Goal: Information Seeking & Learning: Find specific page/section

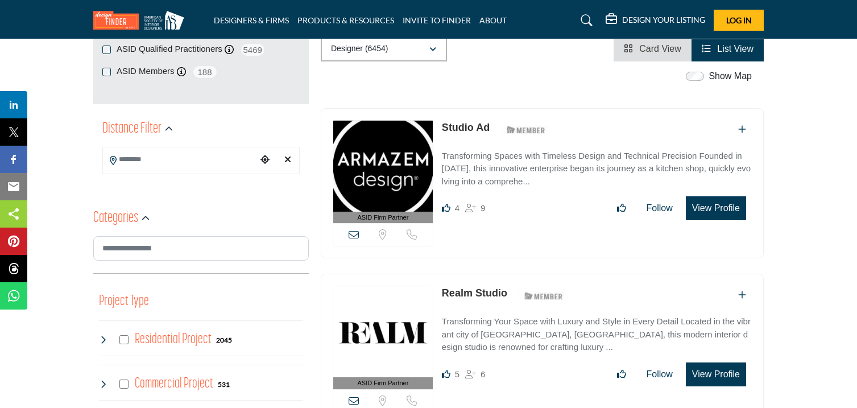
scroll to position [237, 0]
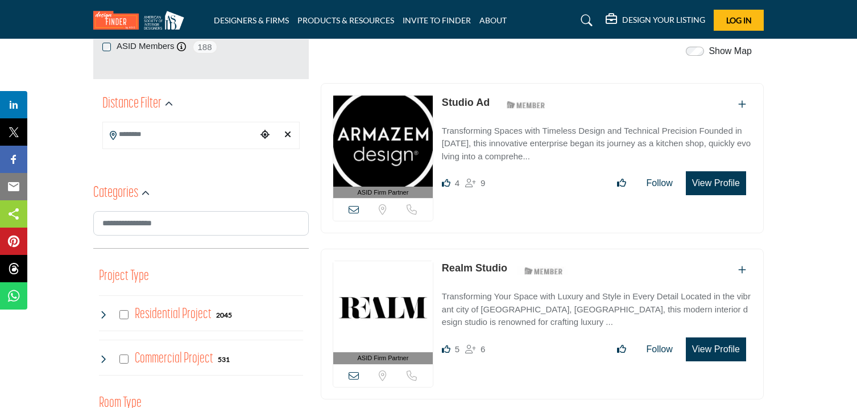
click at [236, 131] on input "Search Location" at bounding box center [180, 134] width 154 height 22
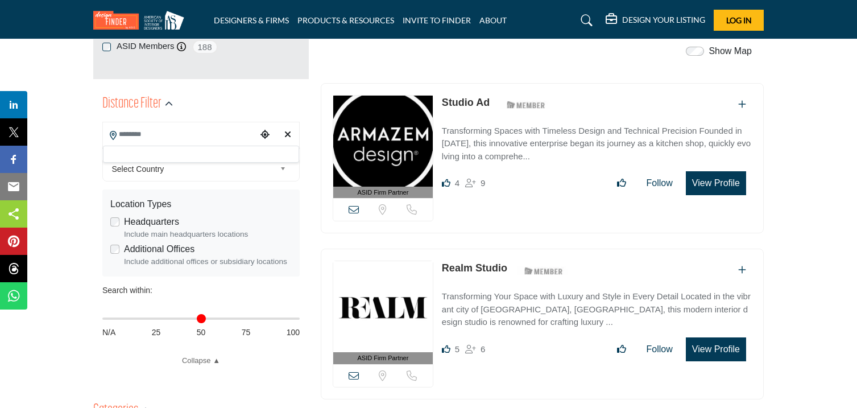
click at [264, 169] on span "Select Country" at bounding box center [194, 169] width 164 height 14
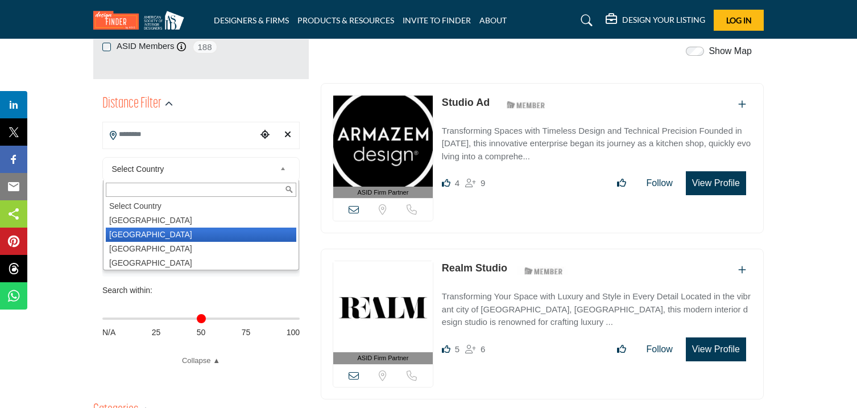
click at [173, 237] on li "[GEOGRAPHIC_DATA]" at bounding box center [201, 235] width 191 height 14
type input "***"
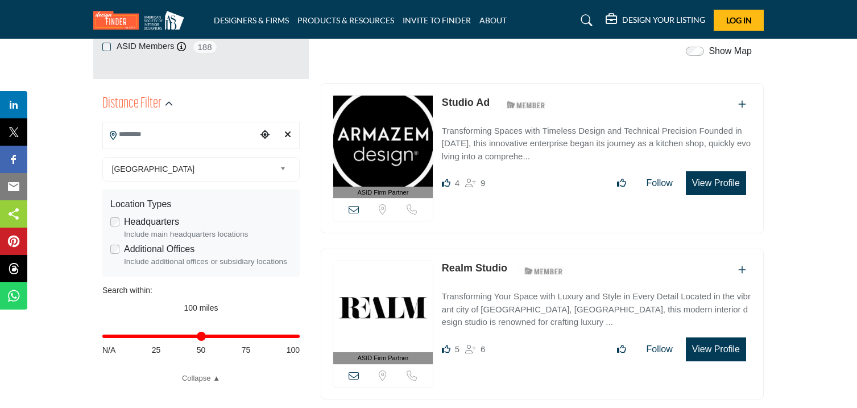
click at [127, 235] on div "Include main headquarters locations" at bounding box center [208, 234] width 168 height 11
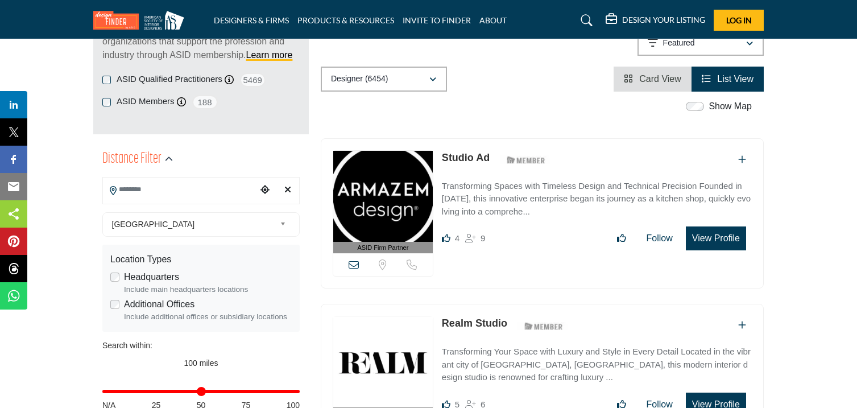
scroll to position [185, 0]
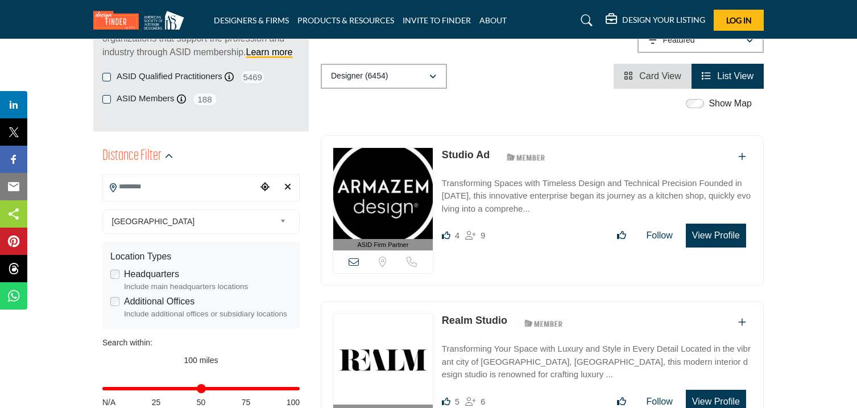
click at [155, 185] on input "Search Location" at bounding box center [180, 187] width 154 height 22
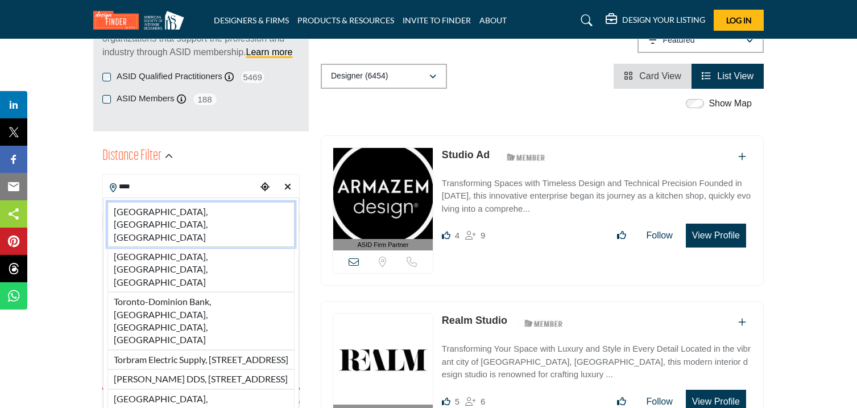
click at [150, 211] on li "[GEOGRAPHIC_DATA], [GEOGRAPHIC_DATA], [GEOGRAPHIC_DATA]" at bounding box center [201, 224] width 187 height 45
type input "**********"
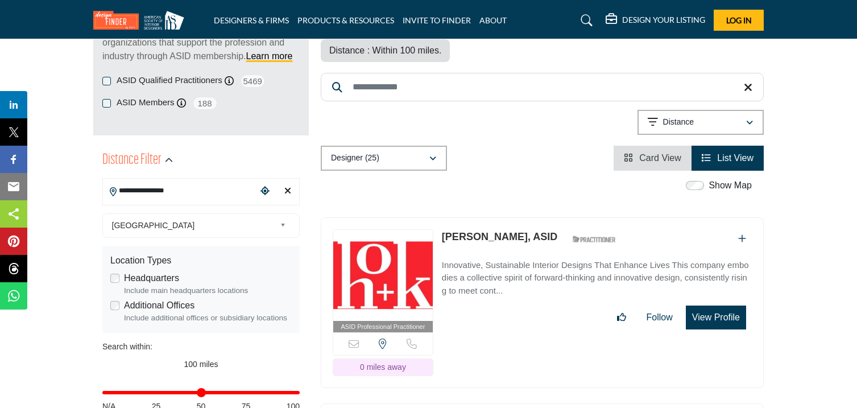
scroll to position [180, 0]
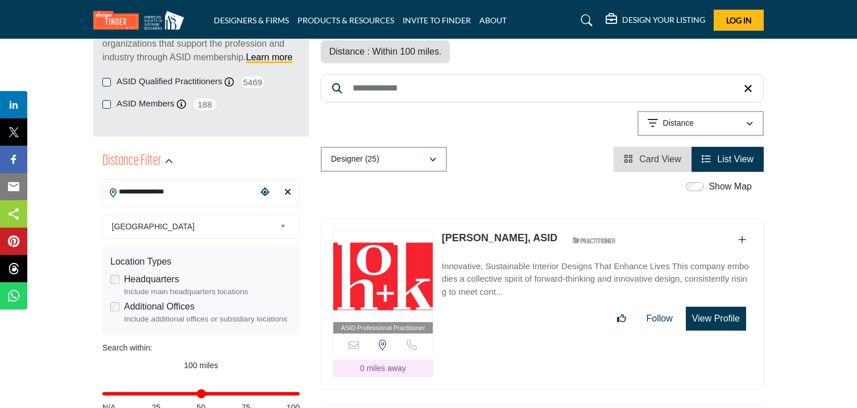
click at [291, 190] on div "Clear search location" at bounding box center [287, 192] width 17 height 24
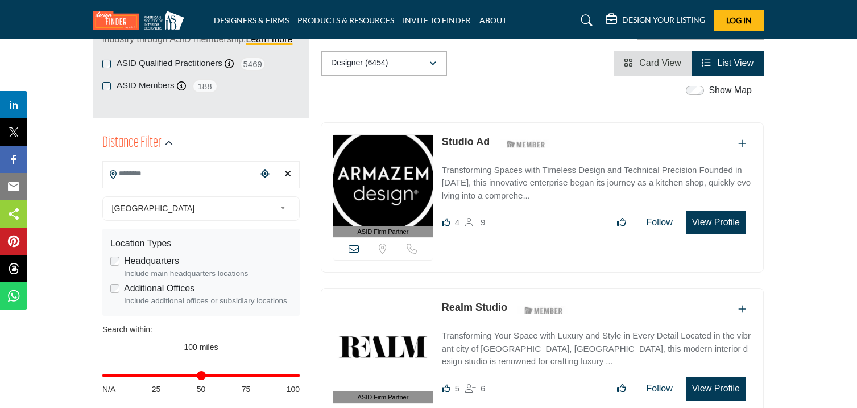
scroll to position [195, 0]
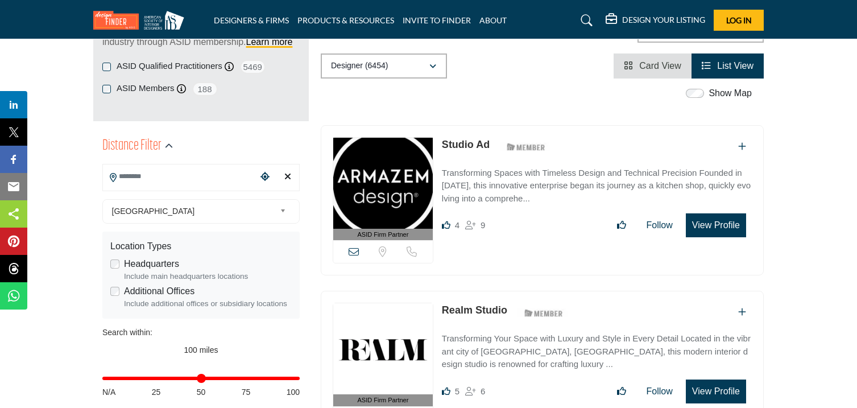
click at [282, 211] on b at bounding box center [285, 211] width 10 height 14
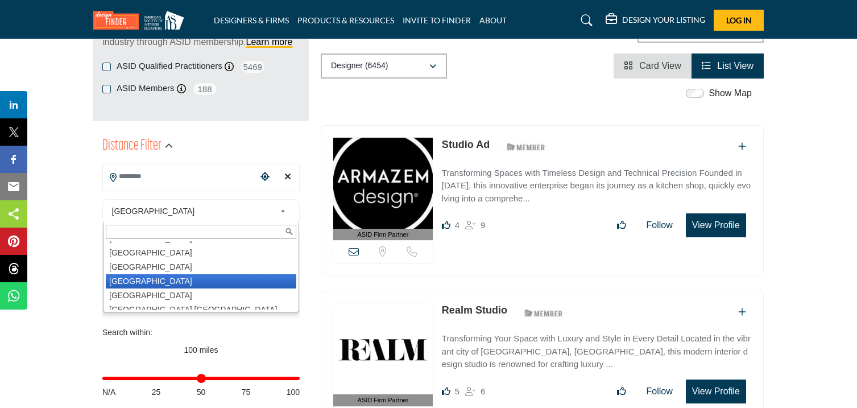
scroll to position [3277, 0]
click at [182, 275] on li "[GEOGRAPHIC_DATA]" at bounding box center [201, 280] width 191 height 14
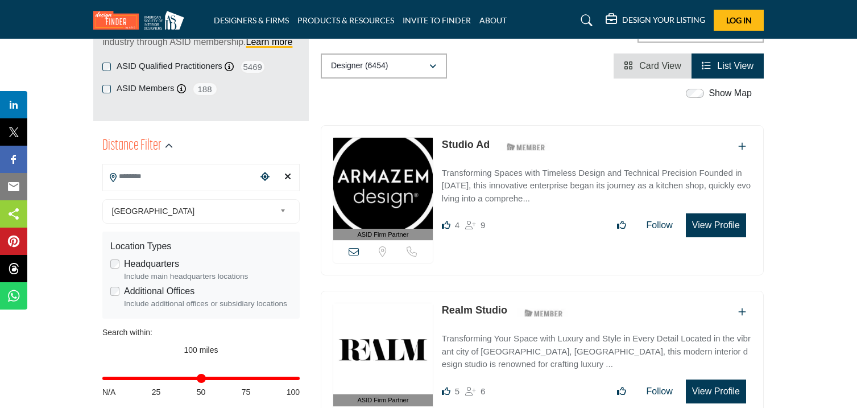
scroll to position [195, 0]
click at [199, 174] on input "Search Location" at bounding box center [180, 177] width 154 height 22
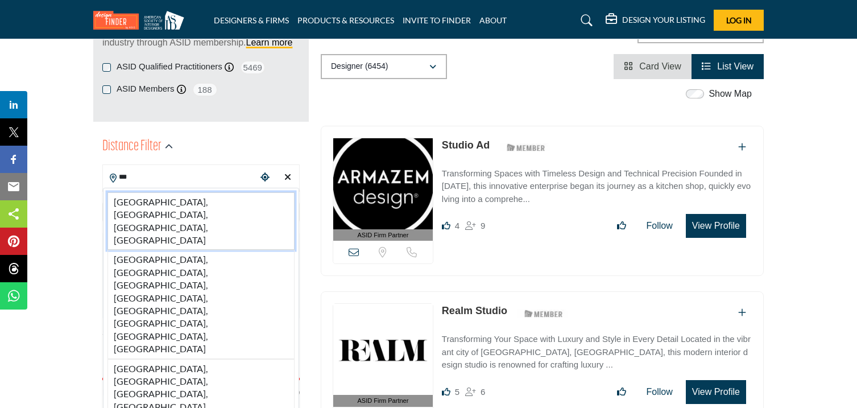
click at [238, 201] on li "[GEOGRAPHIC_DATA], [GEOGRAPHIC_DATA], [GEOGRAPHIC_DATA], [GEOGRAPHIC_DATA]" at bounding box center [201, 221] width 187 height 58
type input "**********"
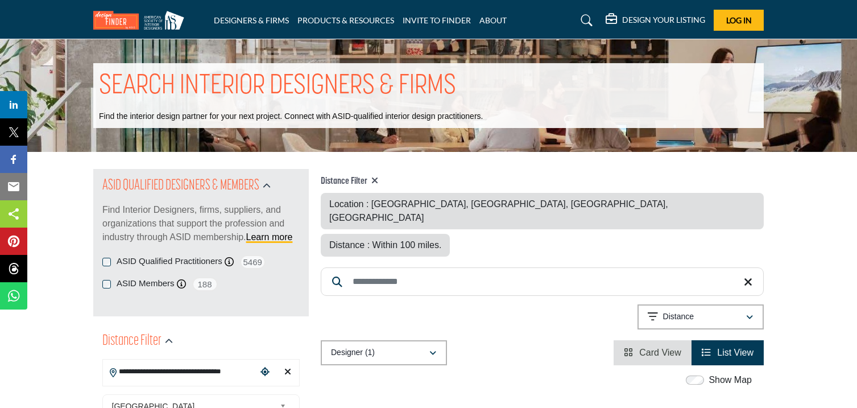
click at [287, 370] on icon "Clear search location" at bounding box center [288, 371] width 7 height 9
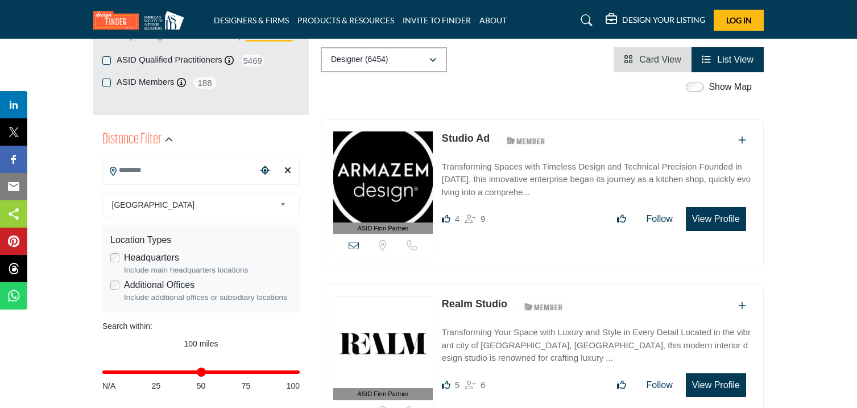
scroll to position [201, 0]
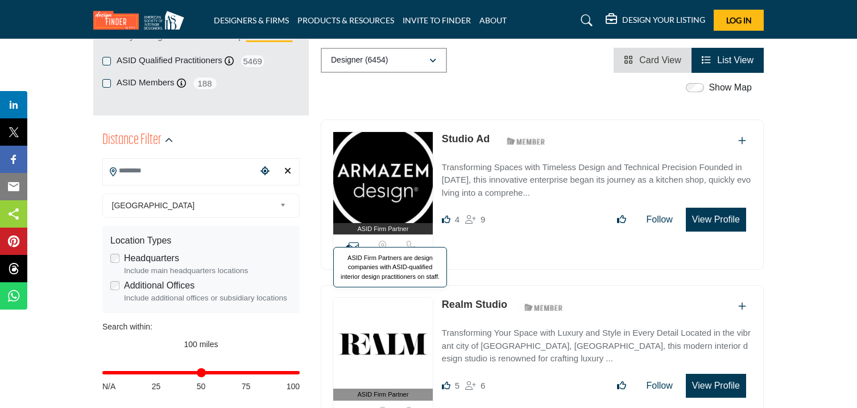
click at [394, 223] on div "ASID Firm Partner ASID Firm Partners are design companies with ASID-qualified i…" at bounding box center [383, 229] width 100 height 12
